Goal: Information Seeking & Learning: Find specific fact

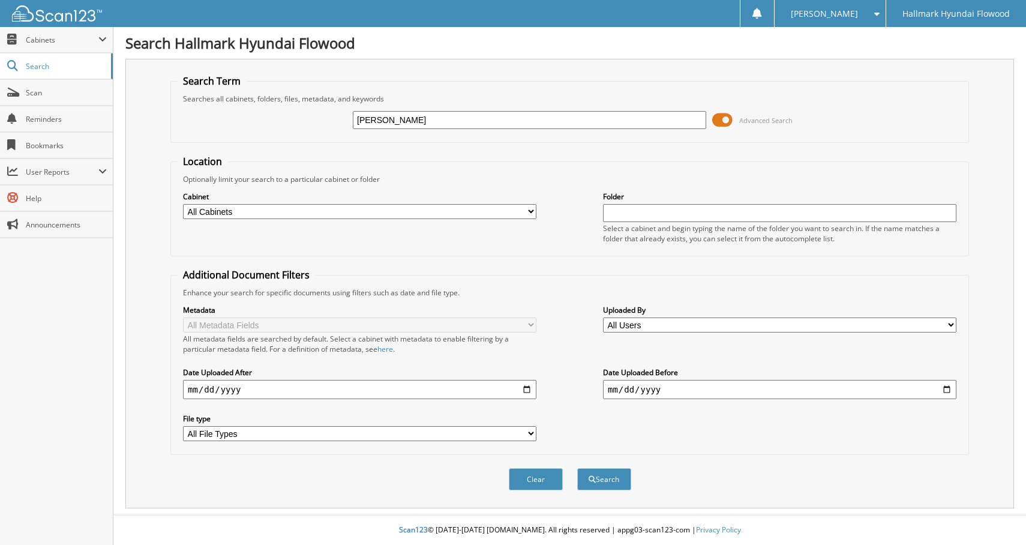
type input "[PERSON_NAME]"
click at [577, 468] on button "Search" at bounding box center [604, 479] width 54 height 22
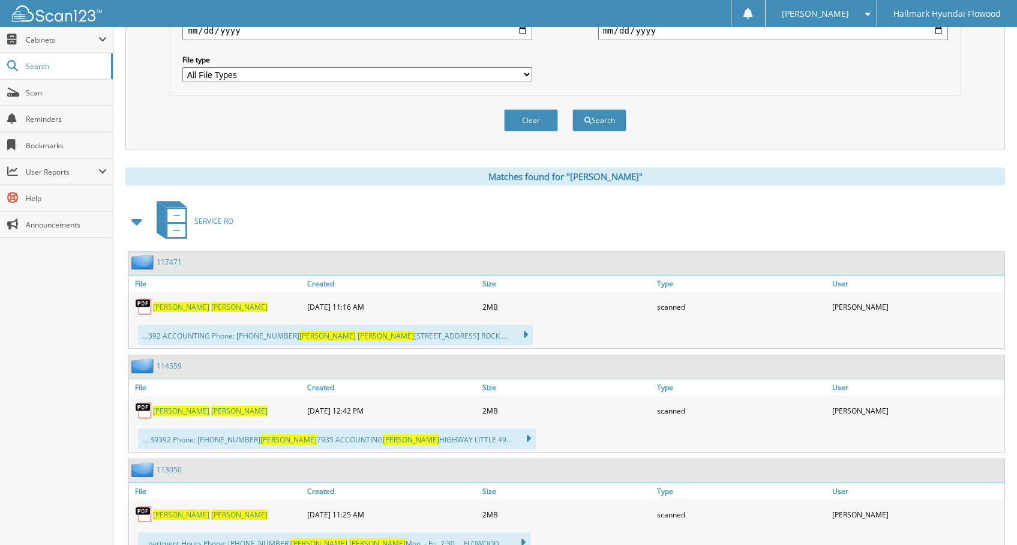
scroll to position [360, 0]
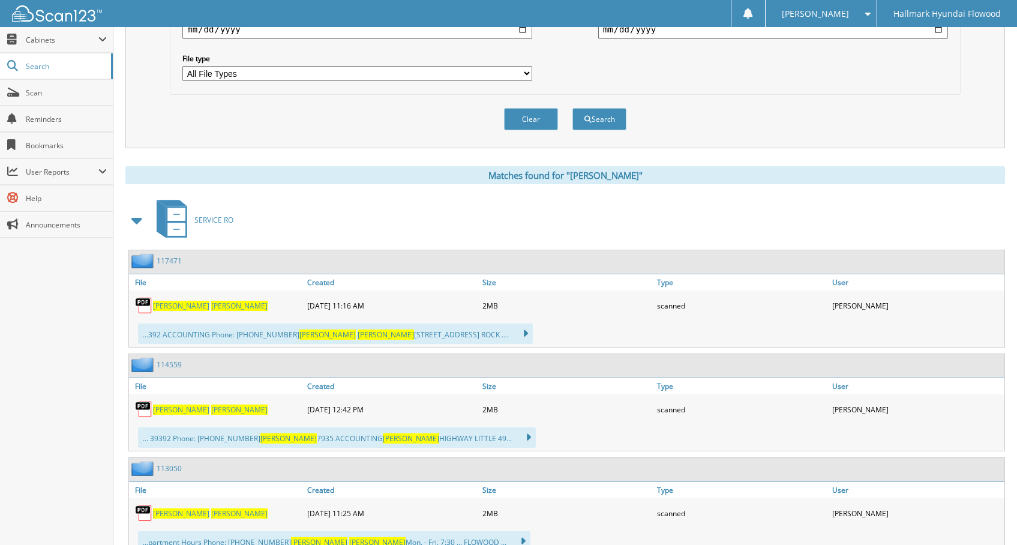
click at [165, 260] on link "117471" at bounding box center [169, 261] width 25 height 10
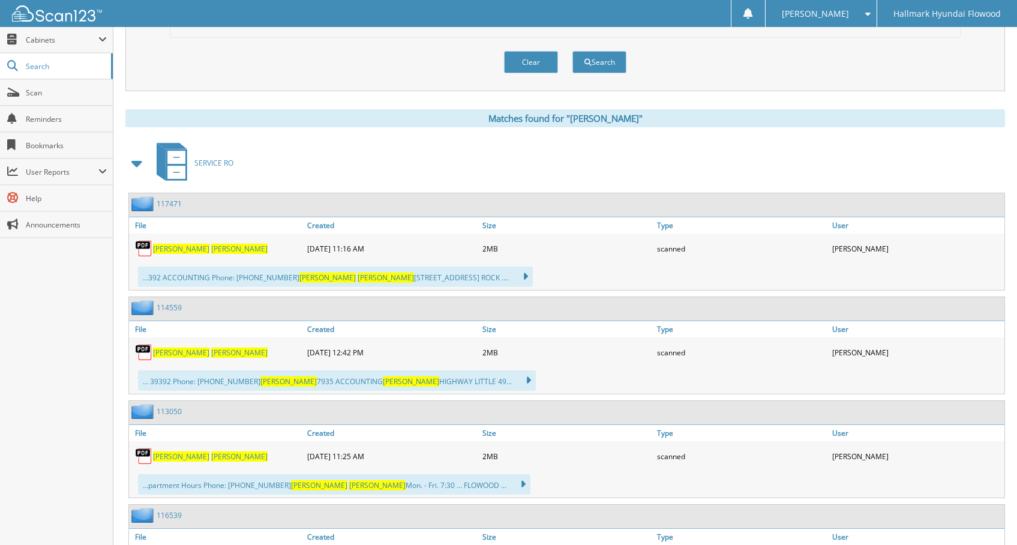
scroll to position [420, 0]
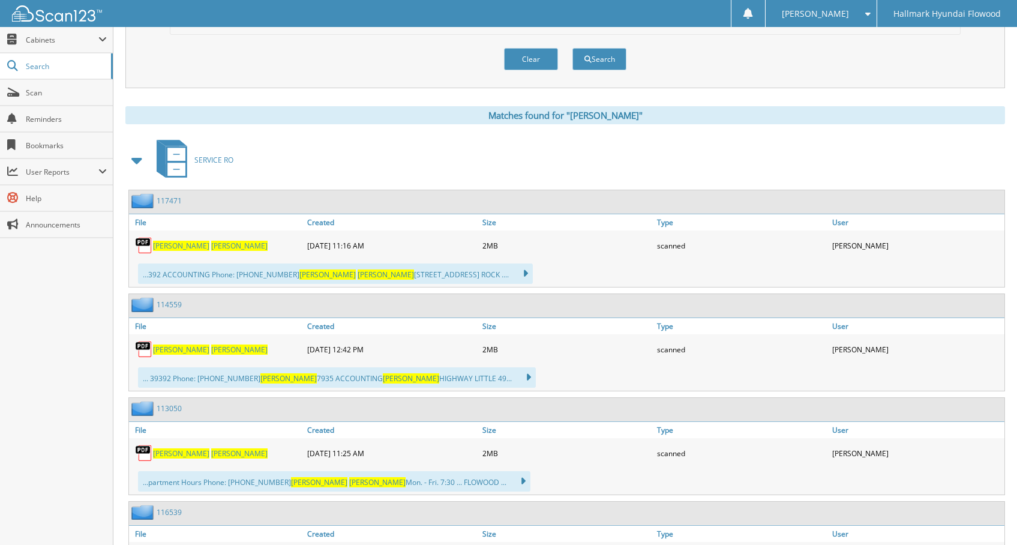
click at [175, 305] on link "114559" at bounding box center [169, 304] width 25 height 10
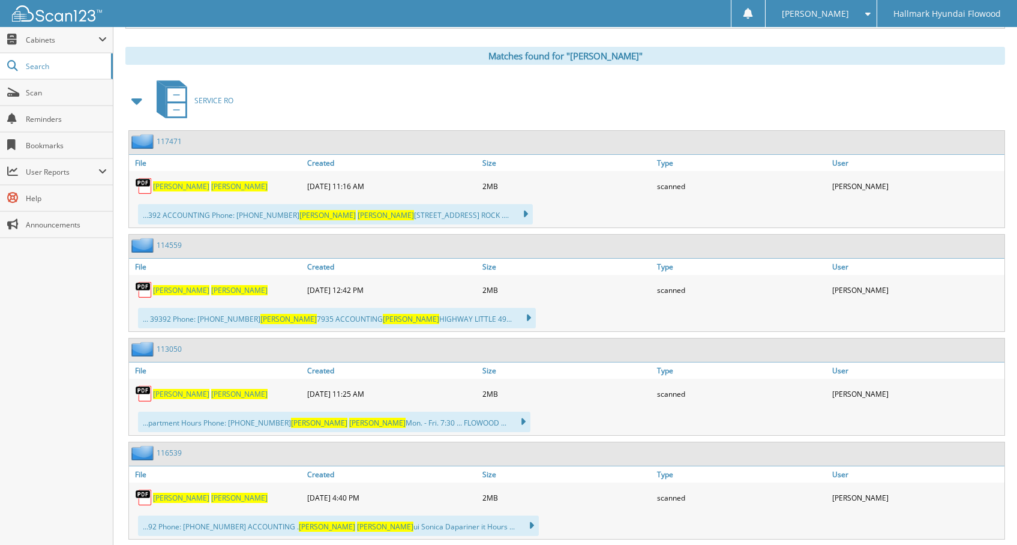
scroll to position [480, 0]
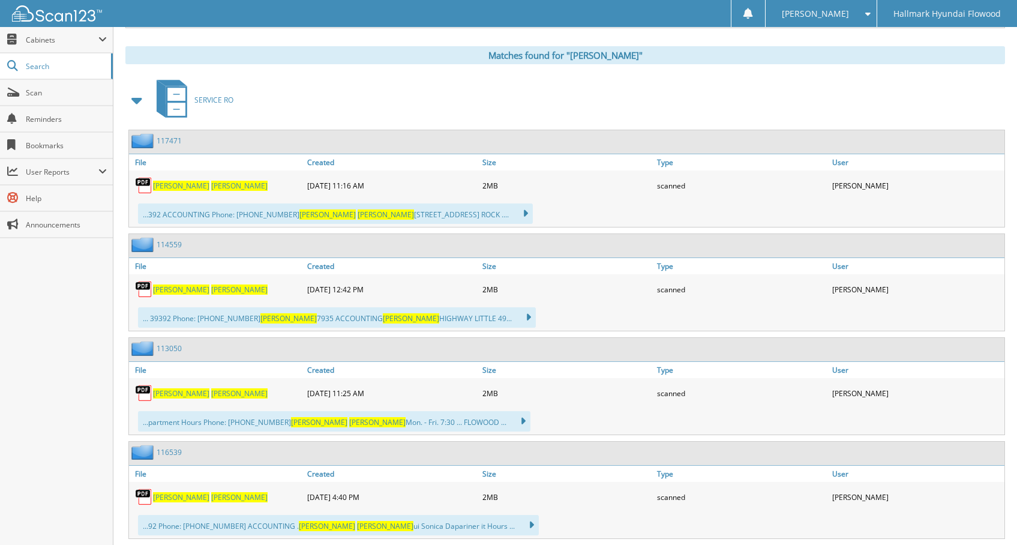
click at [173, 350] on link "113050" at bounding box center [169, 348] width 25 height 10
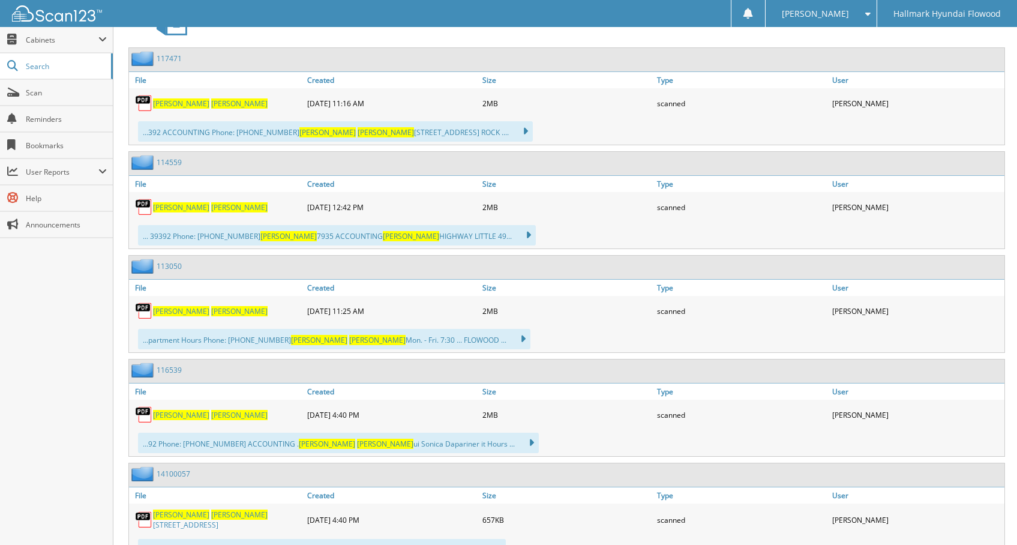
scroll to position [600, 0]
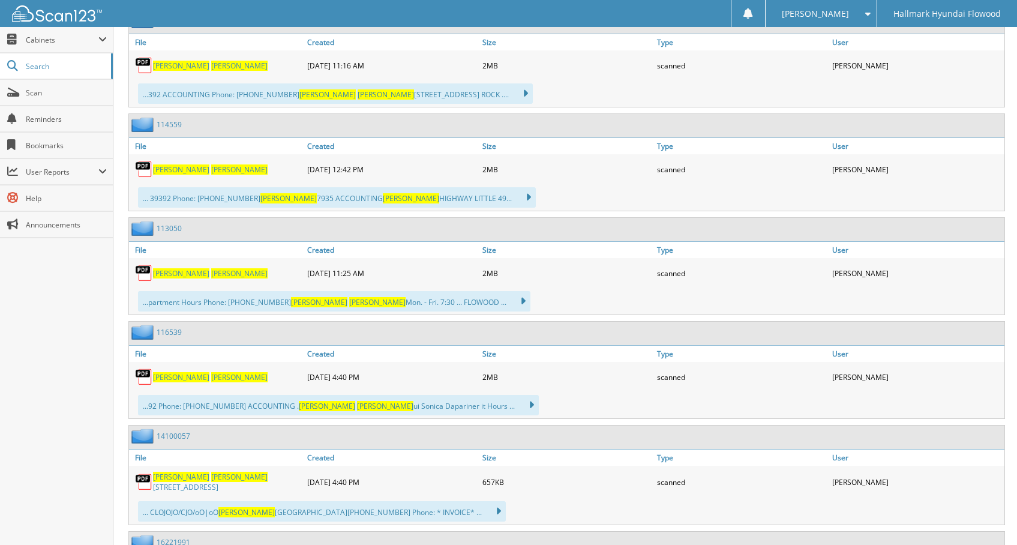
click at [169, 334] on link "116539" at bounding box center [169, 332] width 25 height 10
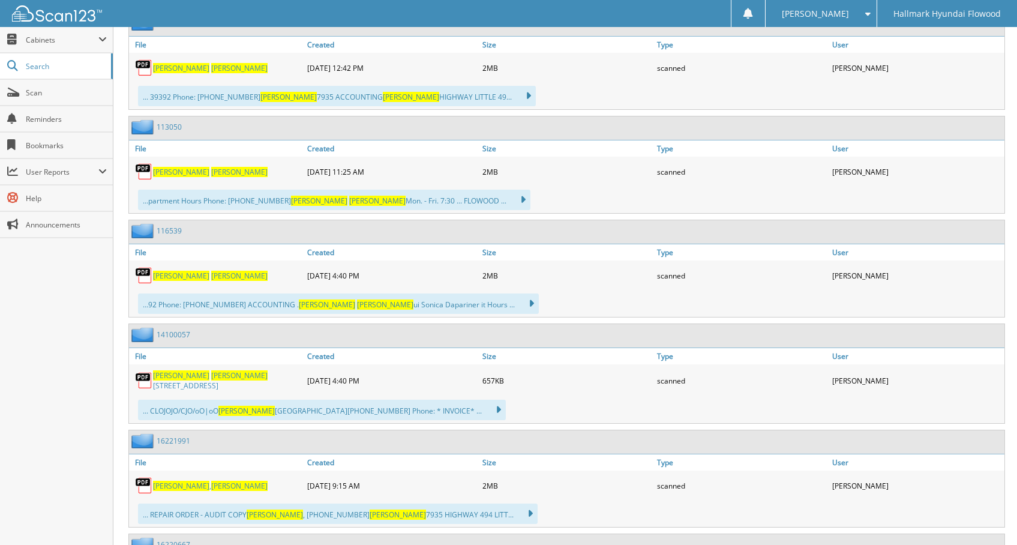
scroll to position [720, 0]
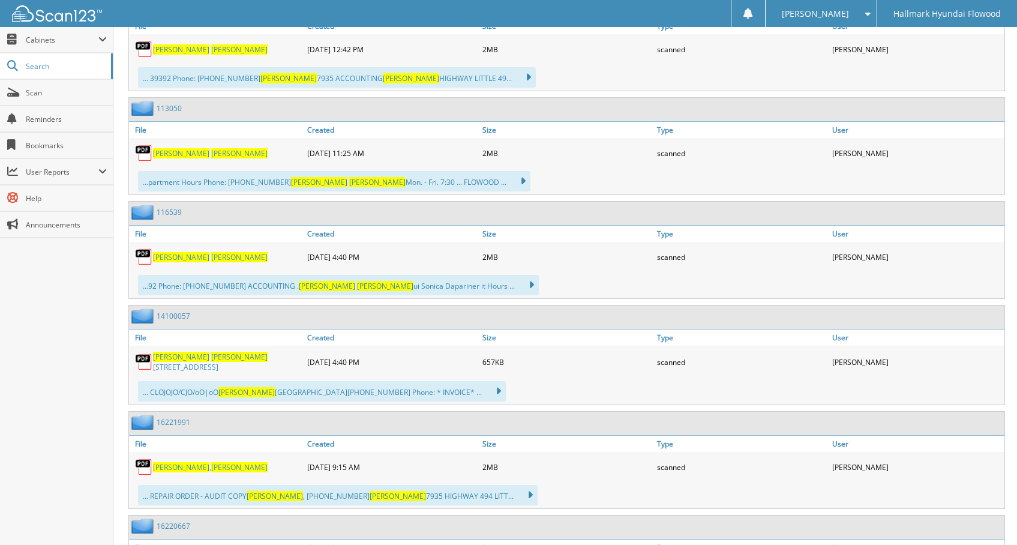
click at [179, 316] on link "14100057" at bounding box center [174, 316] width 34 height 10
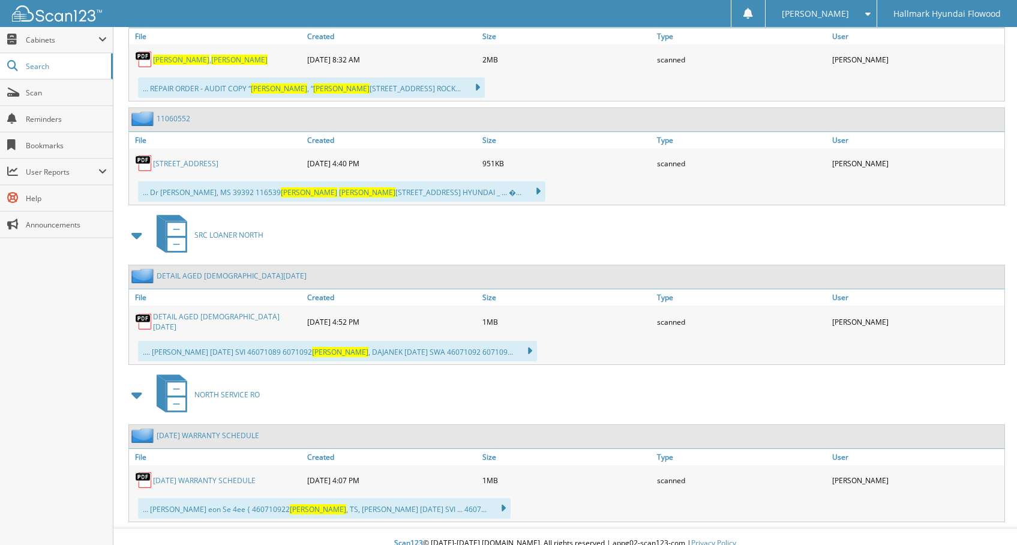
scroll to position [1240, 0]
